Goal: Transaction & Acquisition: Purchase product/service

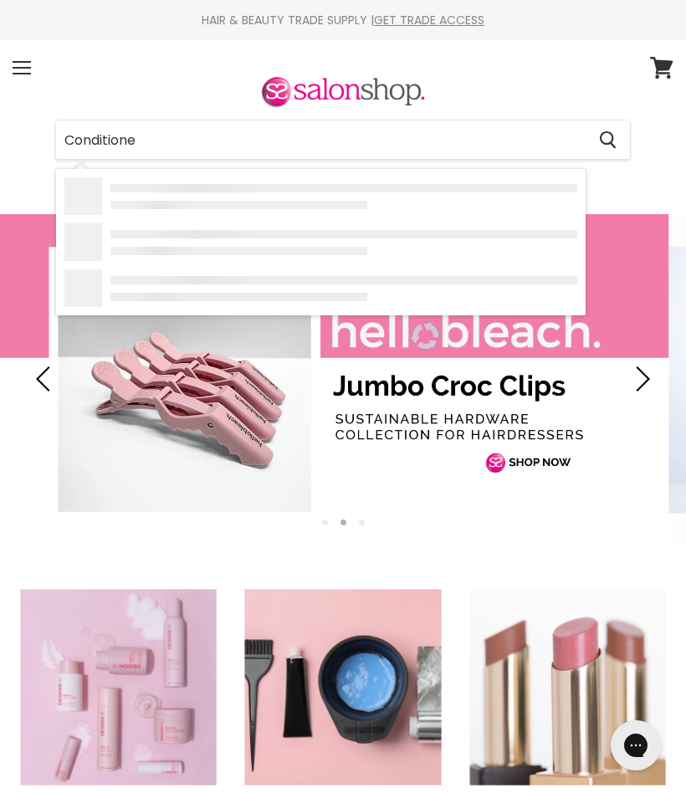
type input "Conditioner"
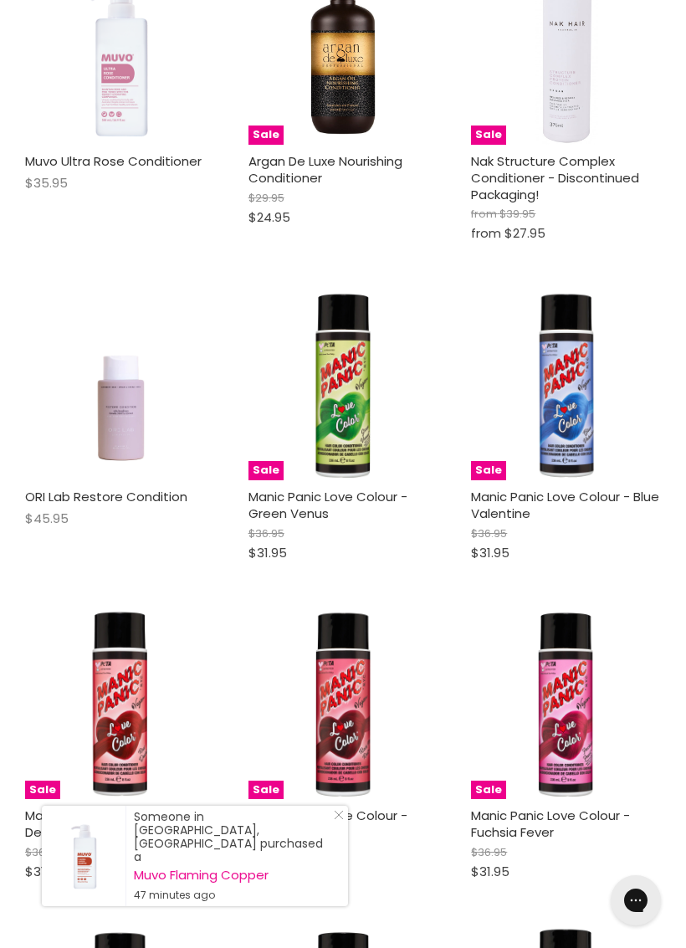
scroll to position [5343, 0]
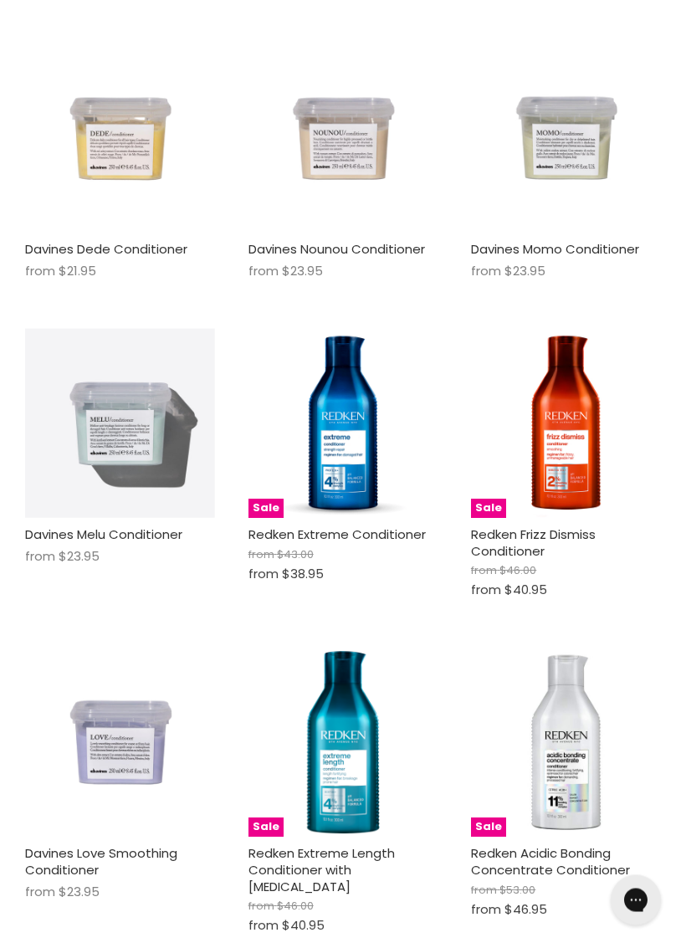
scroll to position [10316, 0]
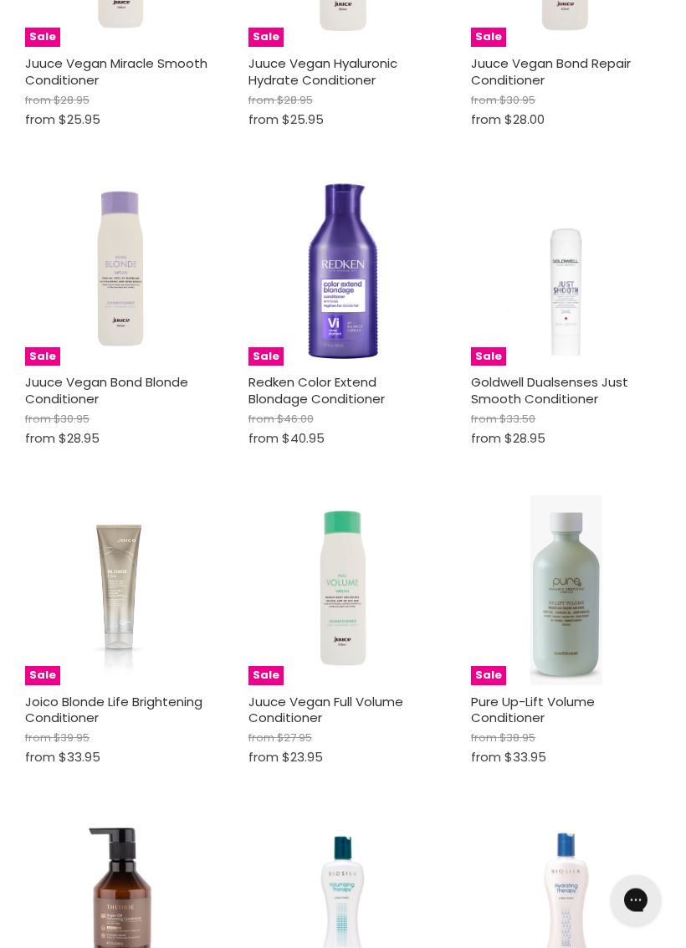
scroll to position [14837, 0]
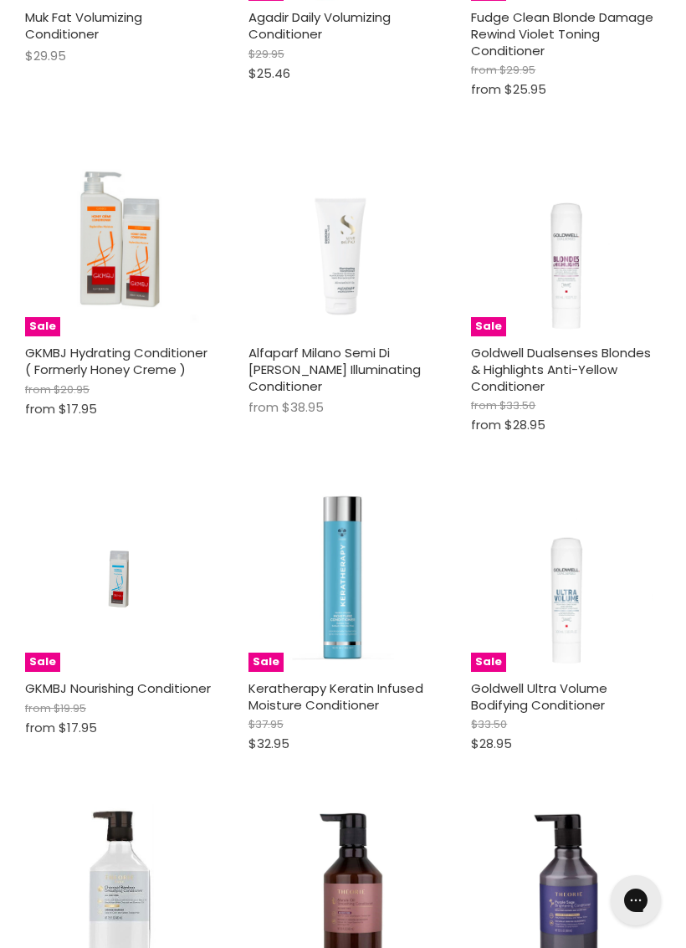
scroll to position [17738, 0]
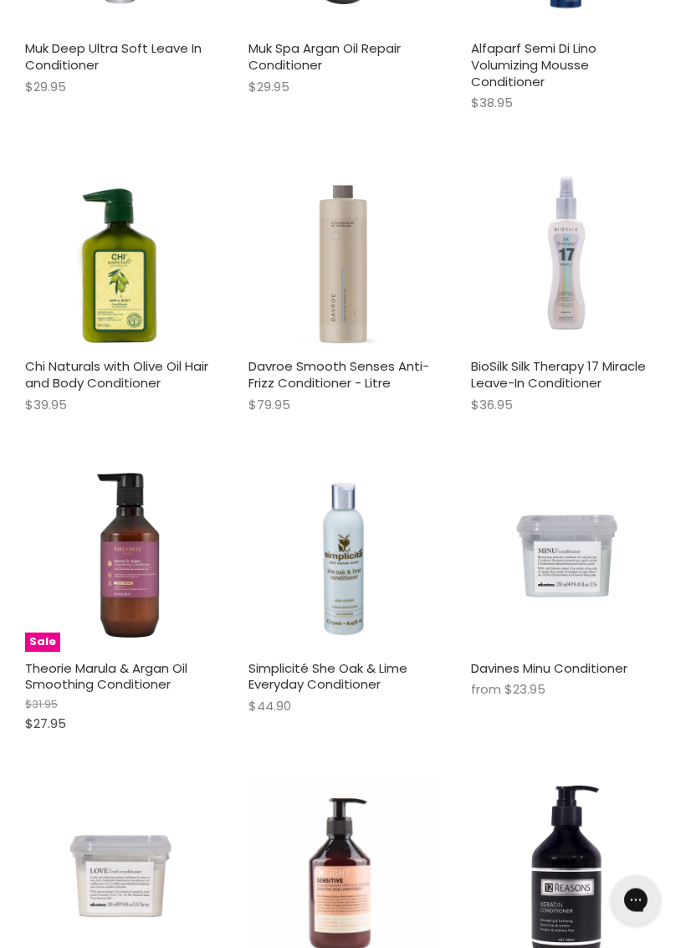
scroll to position [19955, 0]
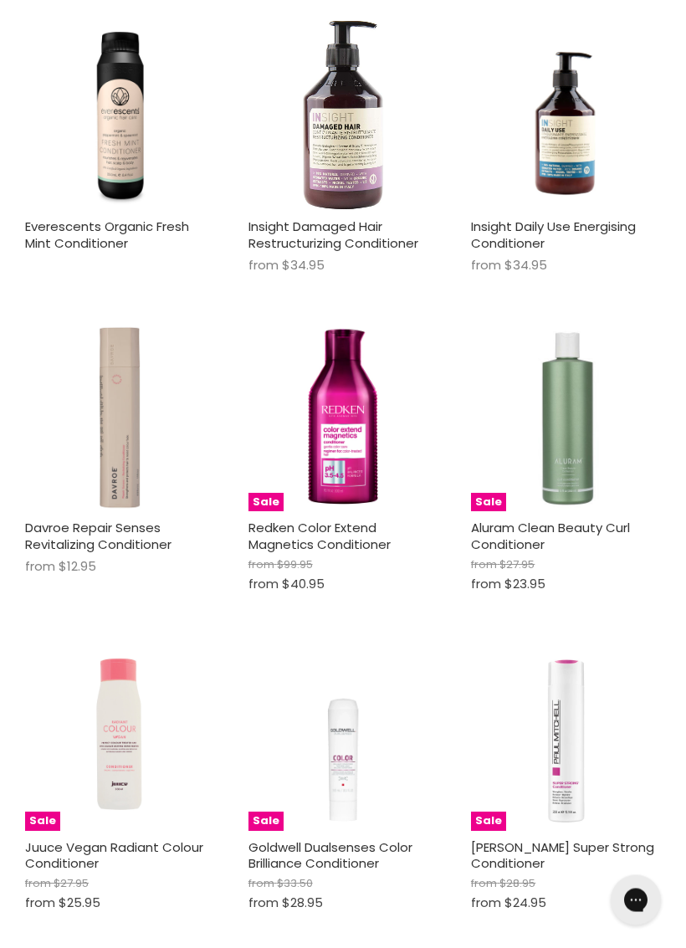
scroll to position [22573, 0]
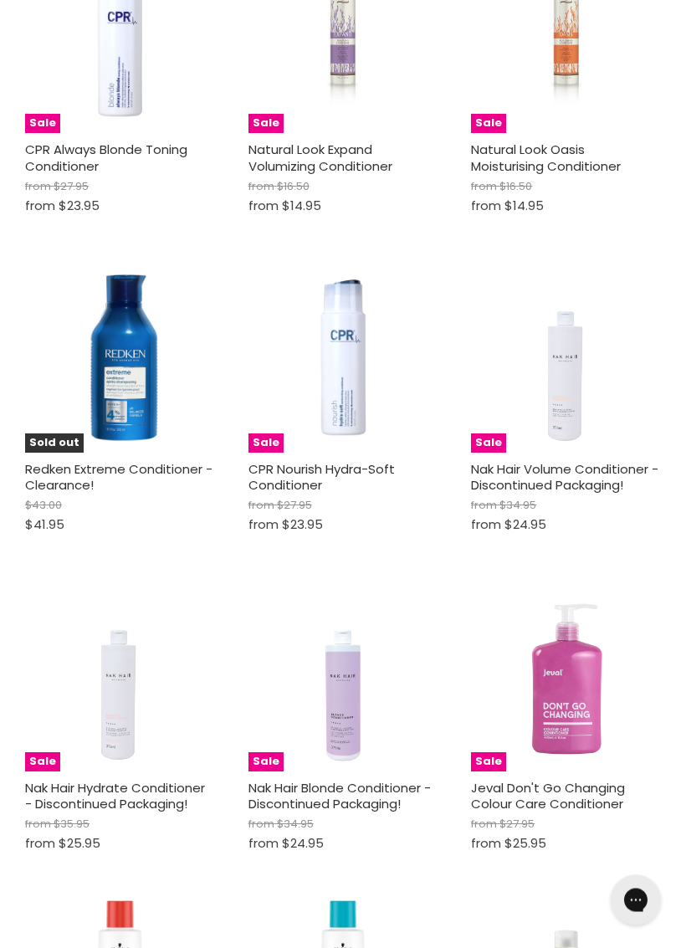
scroll to position [25218, 0]
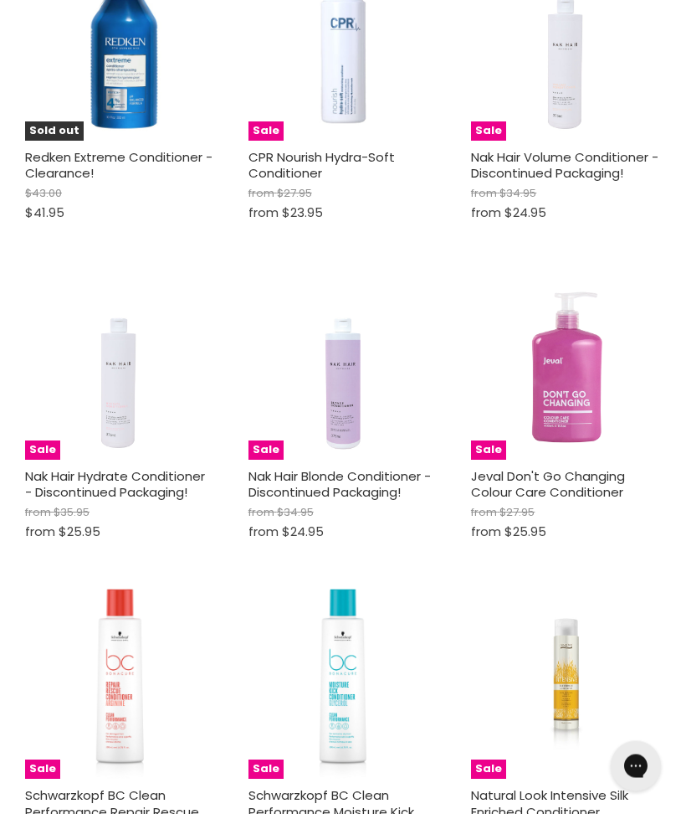
scroll to position [25446, 0]
